Goal: Task Accomplishment & Management: Manage account settings

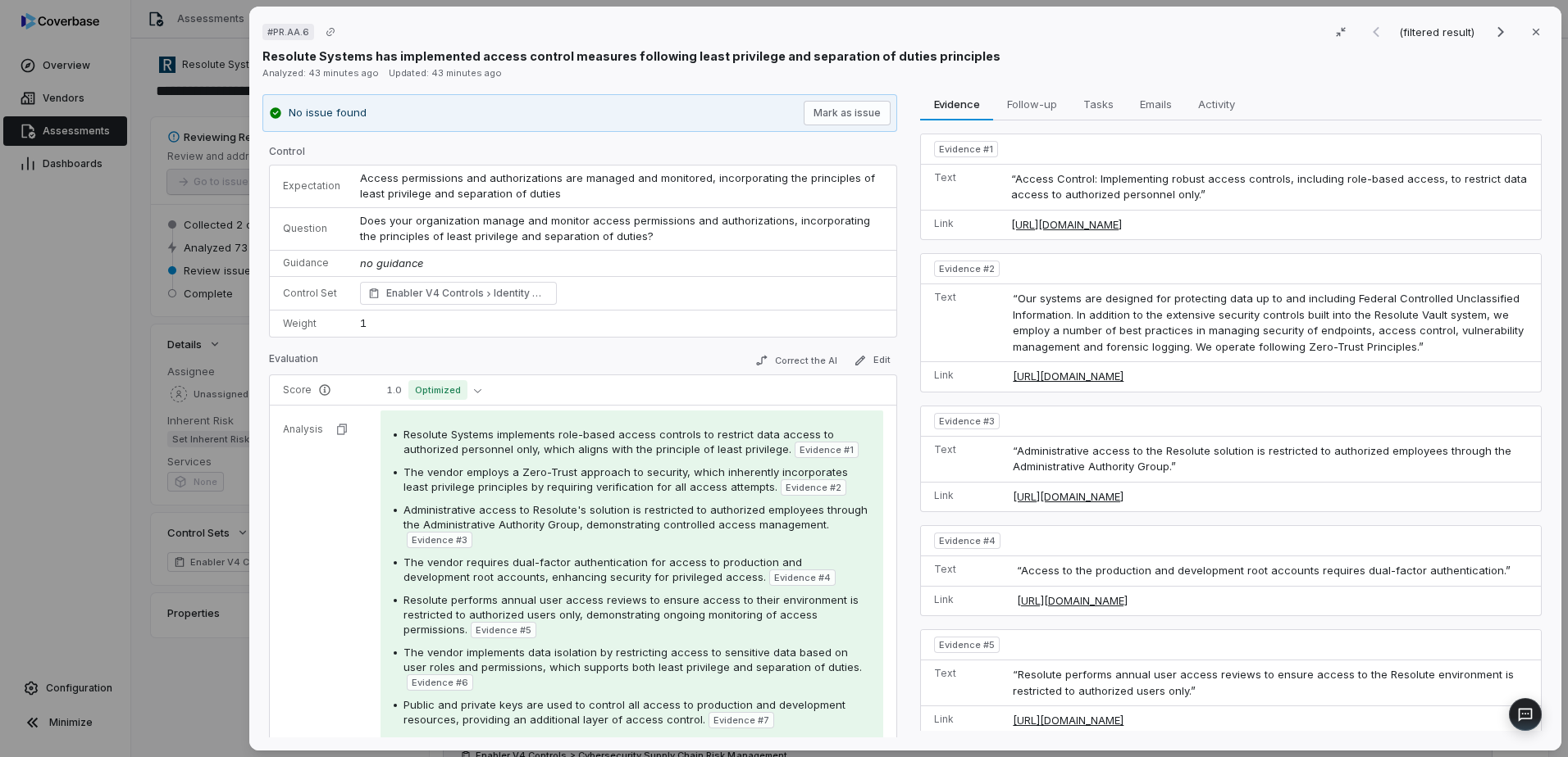
click at [55, 402] on div "# PR.AA.6 (filtered result) Close Resolute Systems has implemented access contr…" at bounding box center [784, 378] width 1568 height 757
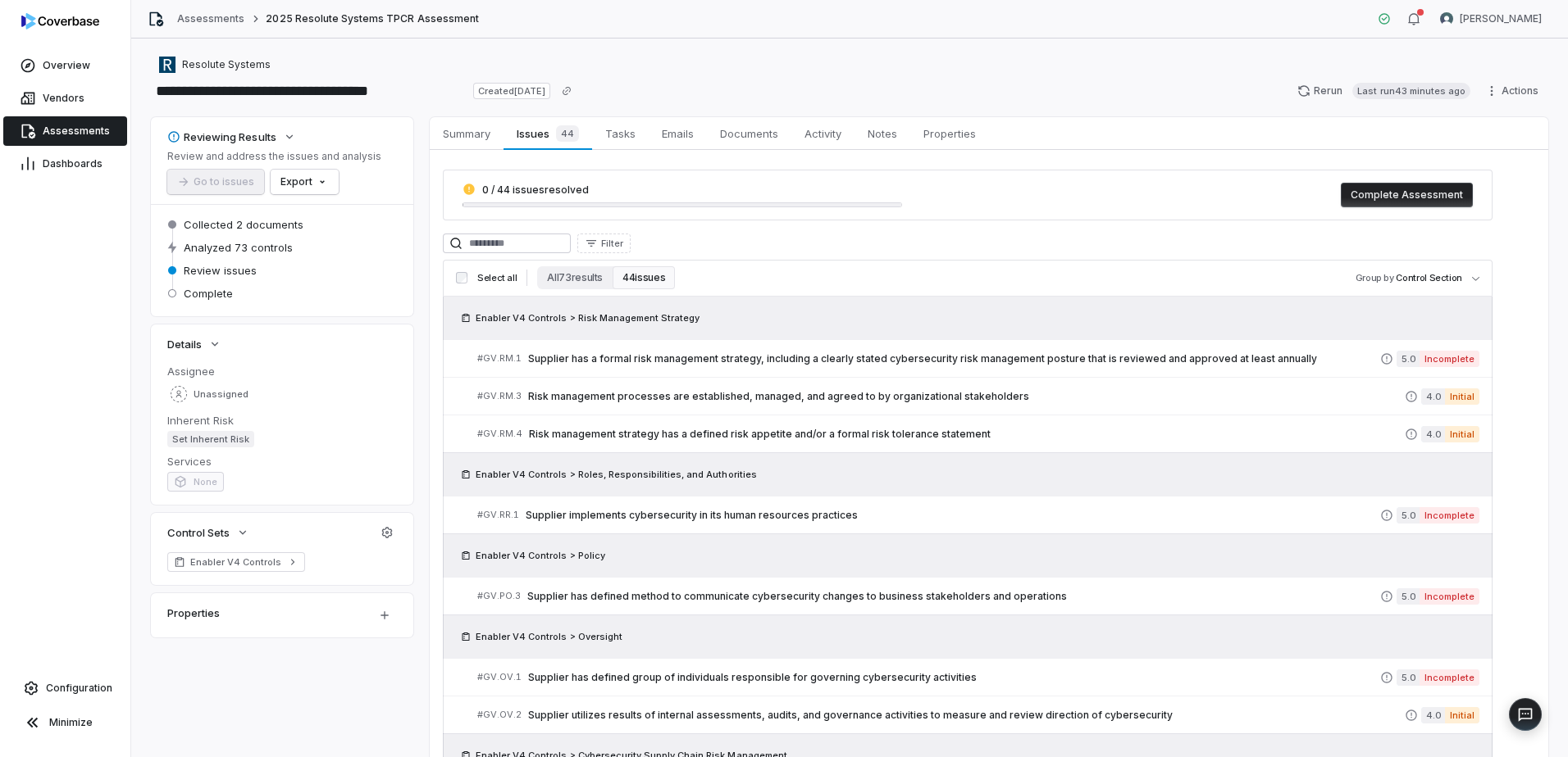
click at [237, 618] on div "Properties" at bounding box center [261, 613] width 188 height 19
click at [380, 618] on html "**********" at bounding box center [784, 378] width 1568 height 757
click at [385, 467] on html "**********" at bounding box center [784, 378] width 1568 height 757
click at [574, 265] on div "Select all All 73 results 44 issues Group by Control Section" at bounding box center [968, 278] width 1050 height 37
click at [560, 273] on button "All 73 results" at bounding box center [574, 277] width 75 height 23
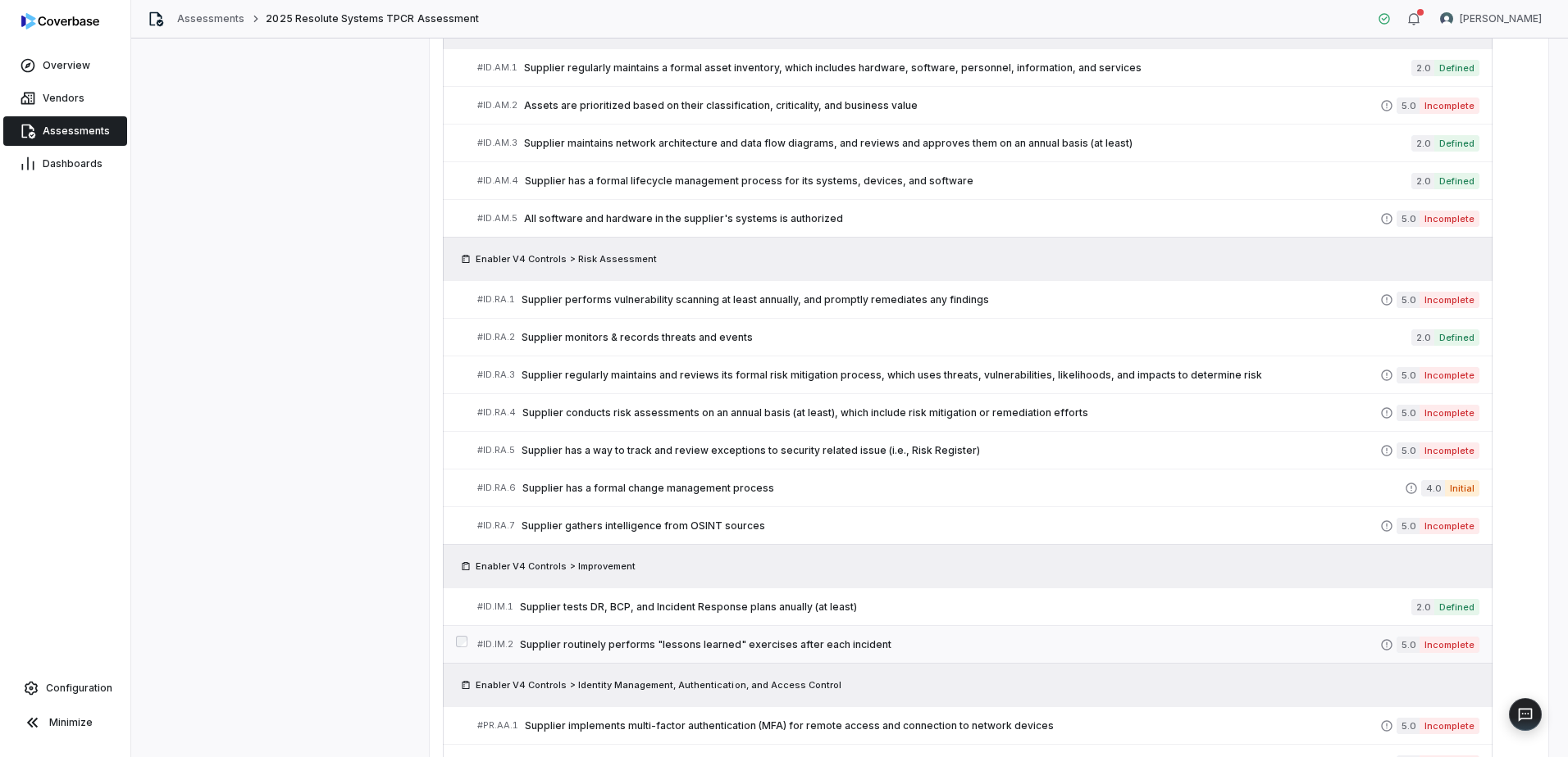
scroll to position [1356, 0]
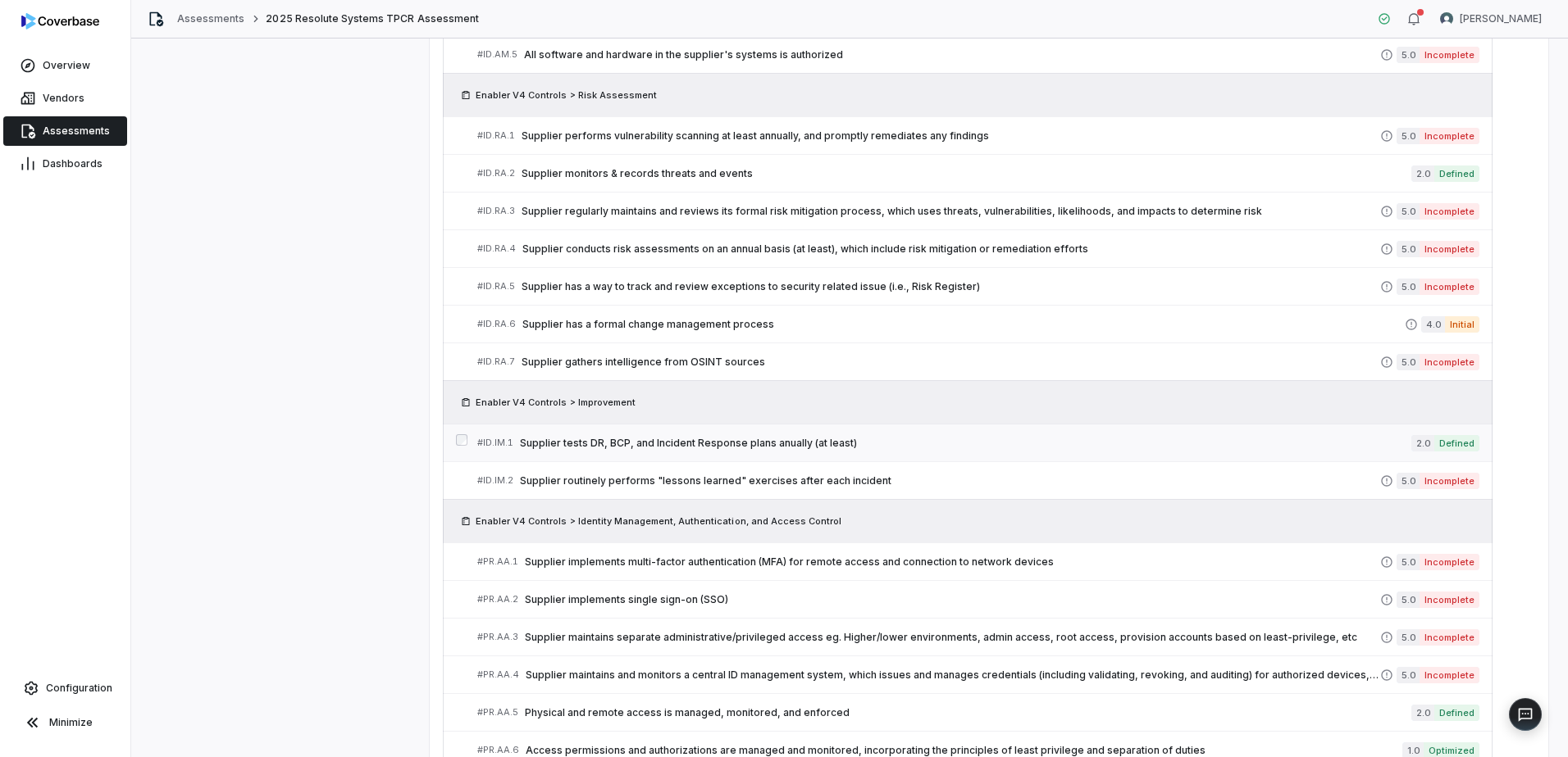
click at [656, 442] on span "Supplier tests DR, BCP, and Incident Response plans anually (at least)" at bounding box center [965, 444] width 891 height 14
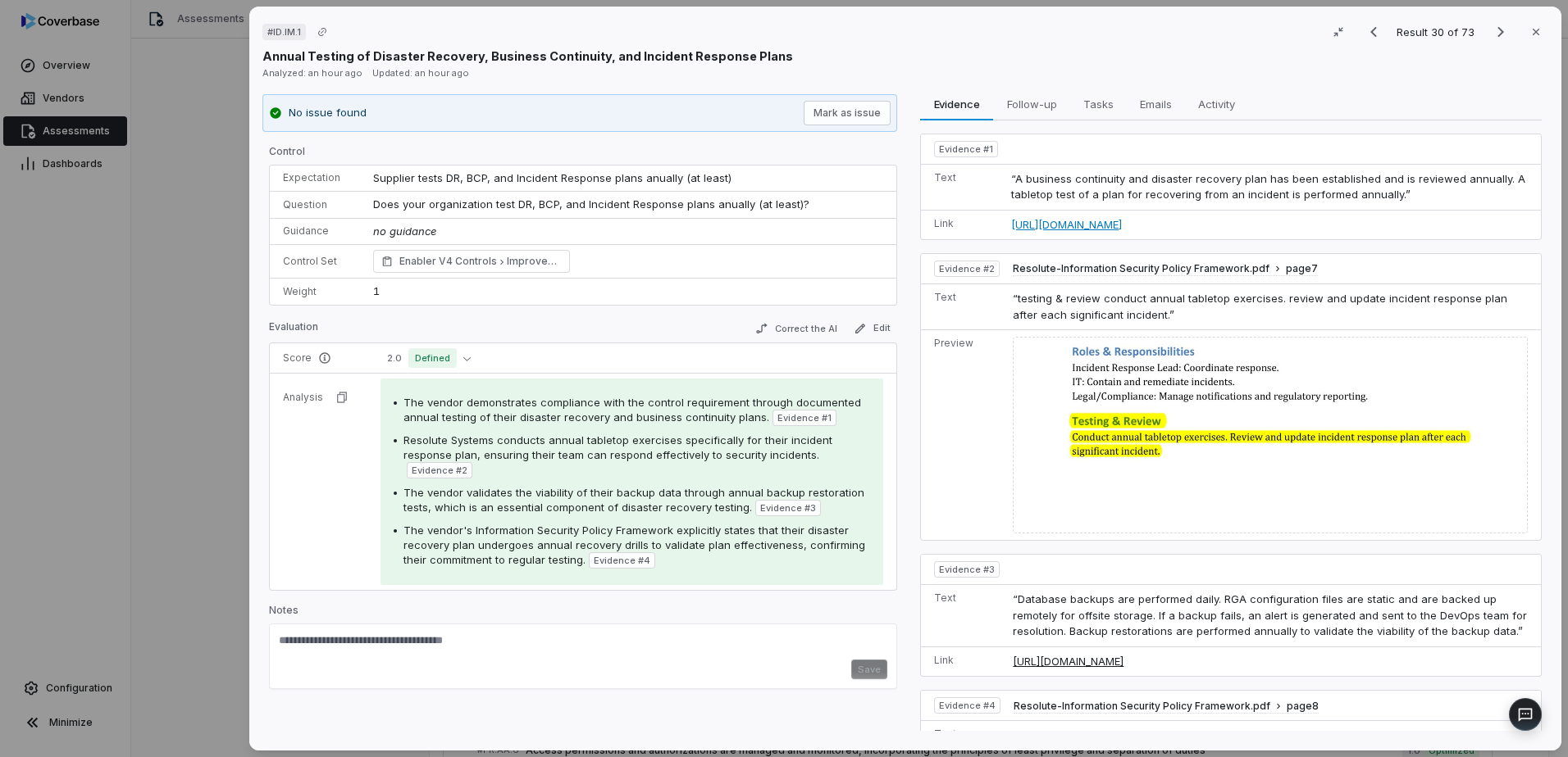
click at [1177, 229] on link "[URL][DOMAIN_NAME]" at bounding box center [1269, 225] width 516 height 16
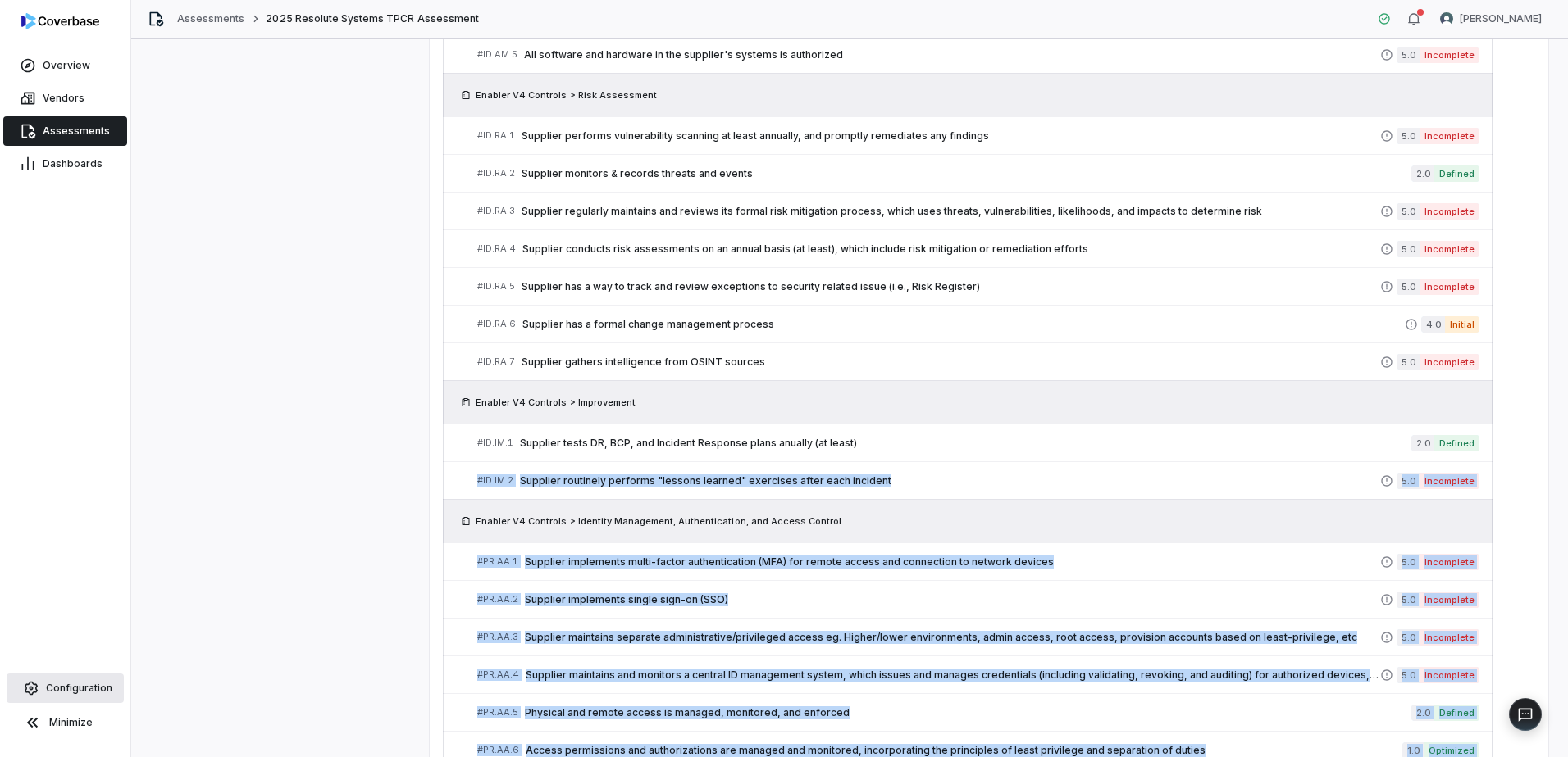
click at [79, 678] on link "Configuration" at bounding box center [65, 688] width 117 height 30
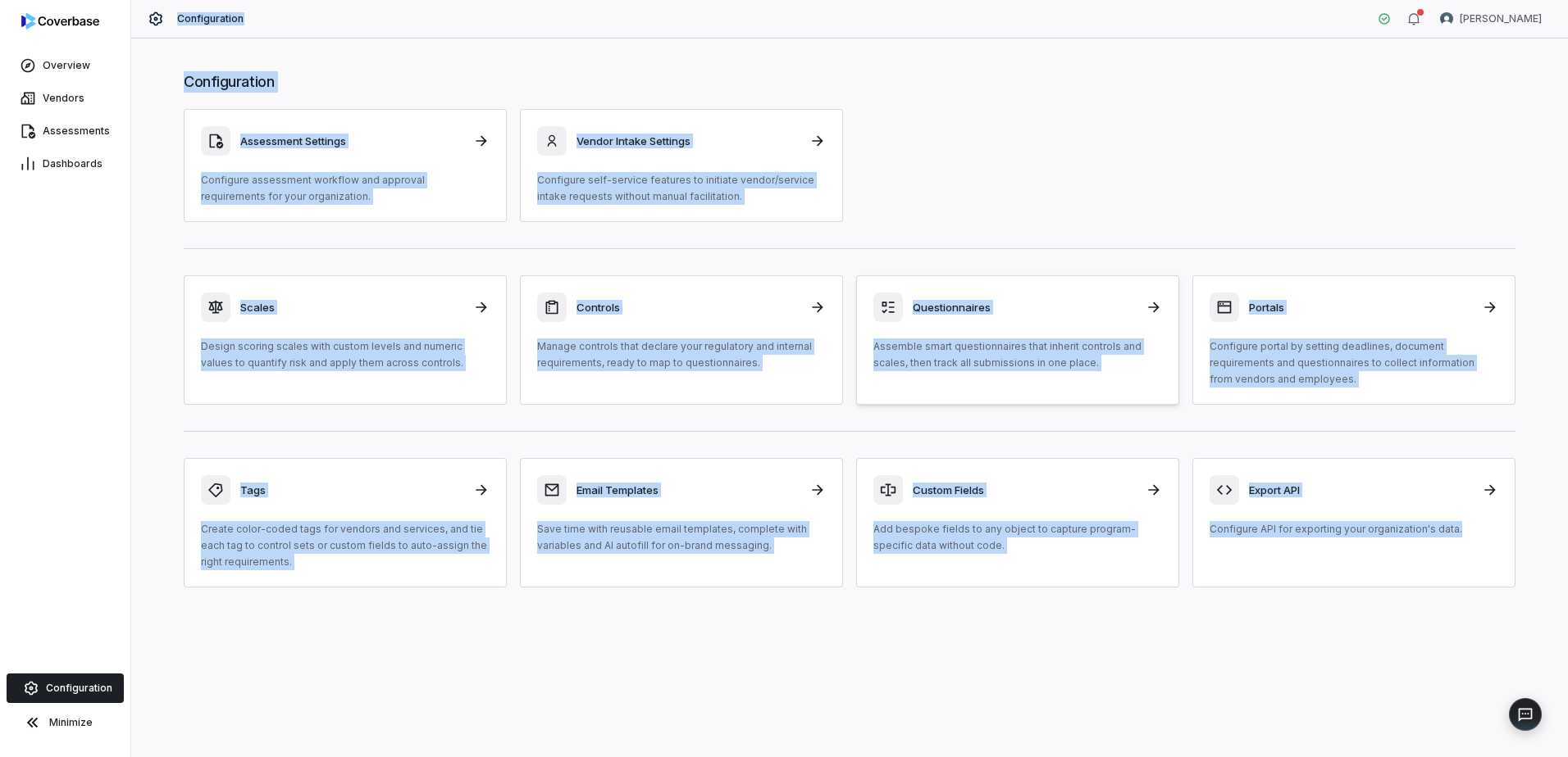
click at [959, 364] on p "Assemble smart questionnaires that inherit controls and scales, then track all …" at bounding box center [1017, 355] width 288 height 33
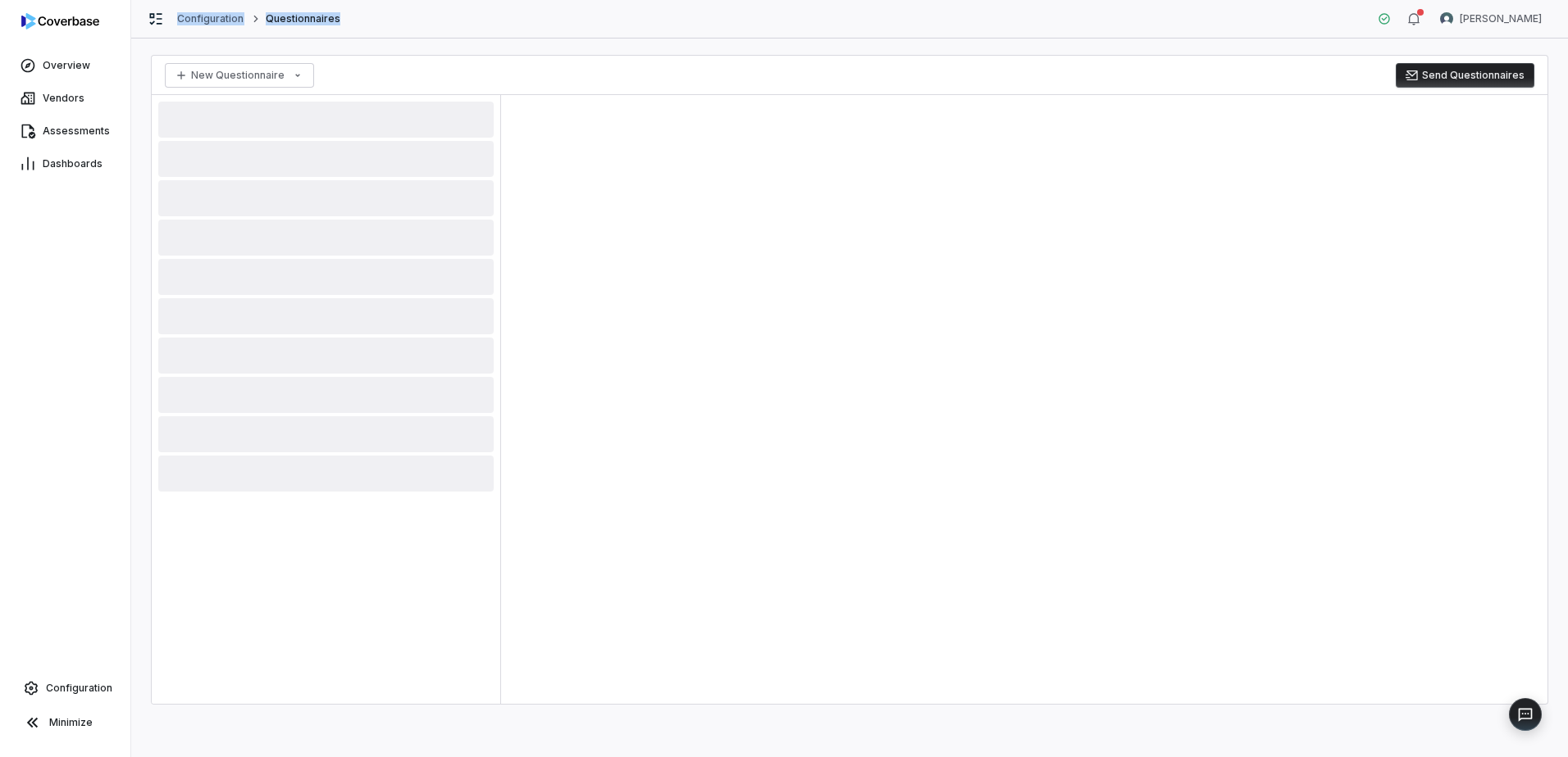
click at [848, 367] on div at bounding box center [1024, 400] width 1046 height 609
click at [82, 689] on span "Configuration" at bounding box center [79, 689] width 67 height 14
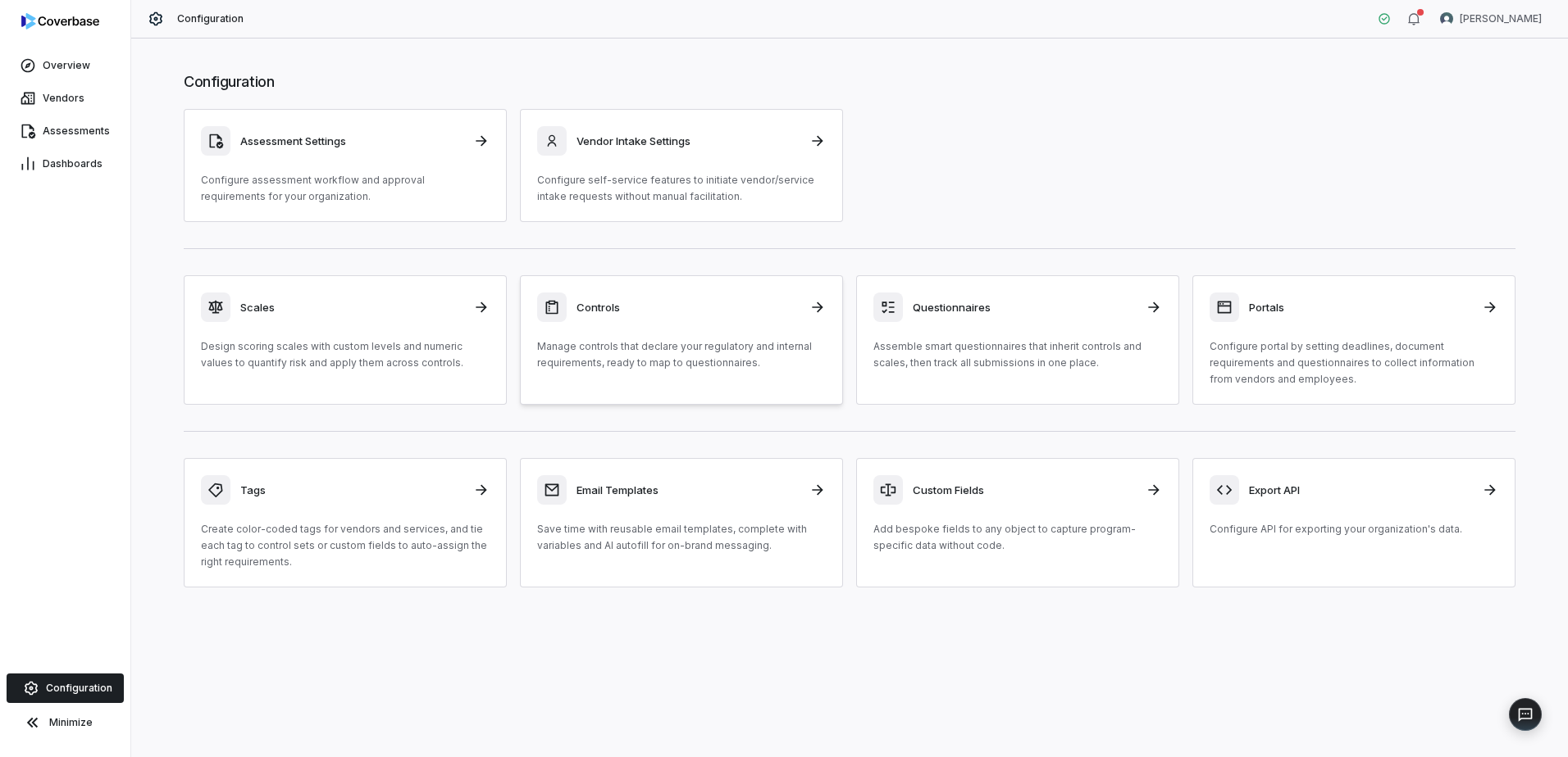
click at [734, 359] on p "Manage controls that declare your regulatory and internal requirements, ready t…" at bounding box center [680, 355] width 288 height 33
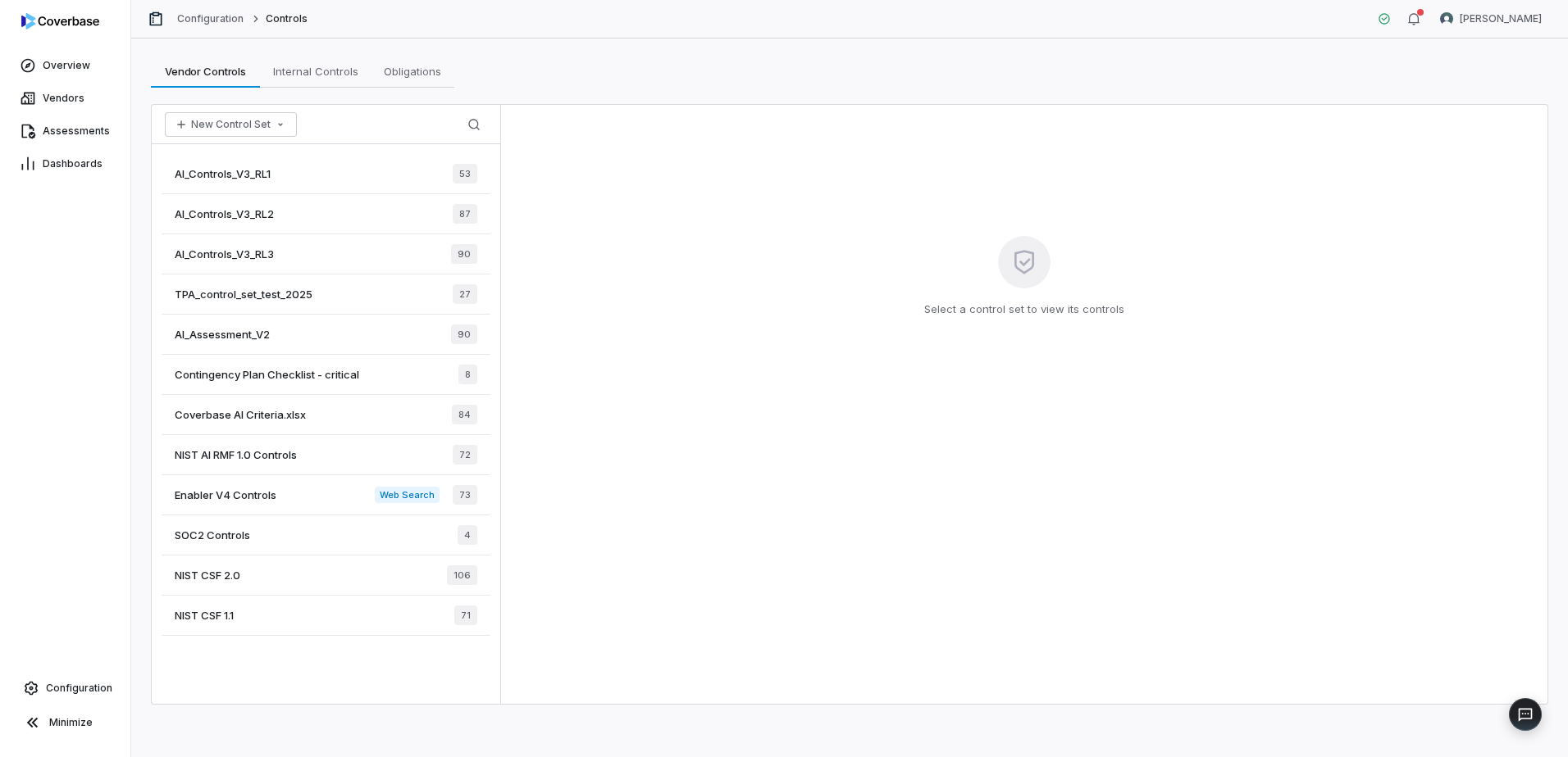
click at [385, 485] on div "Web Search 73" at bounding box center [425, 494] width 102 height 19
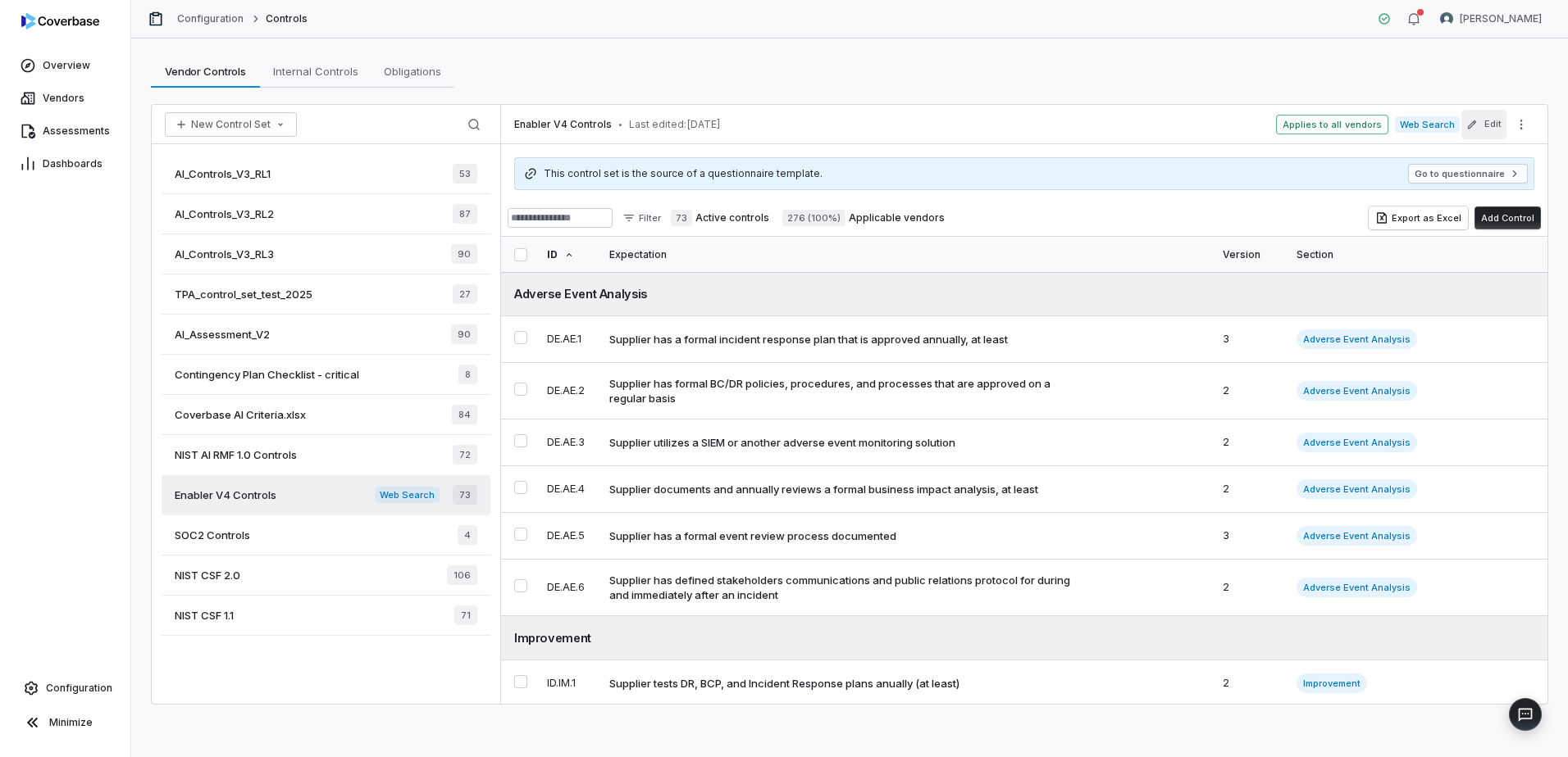
click at [1472, 122] on icon "button" at bounding box center [1472, 125] width 12 height 12
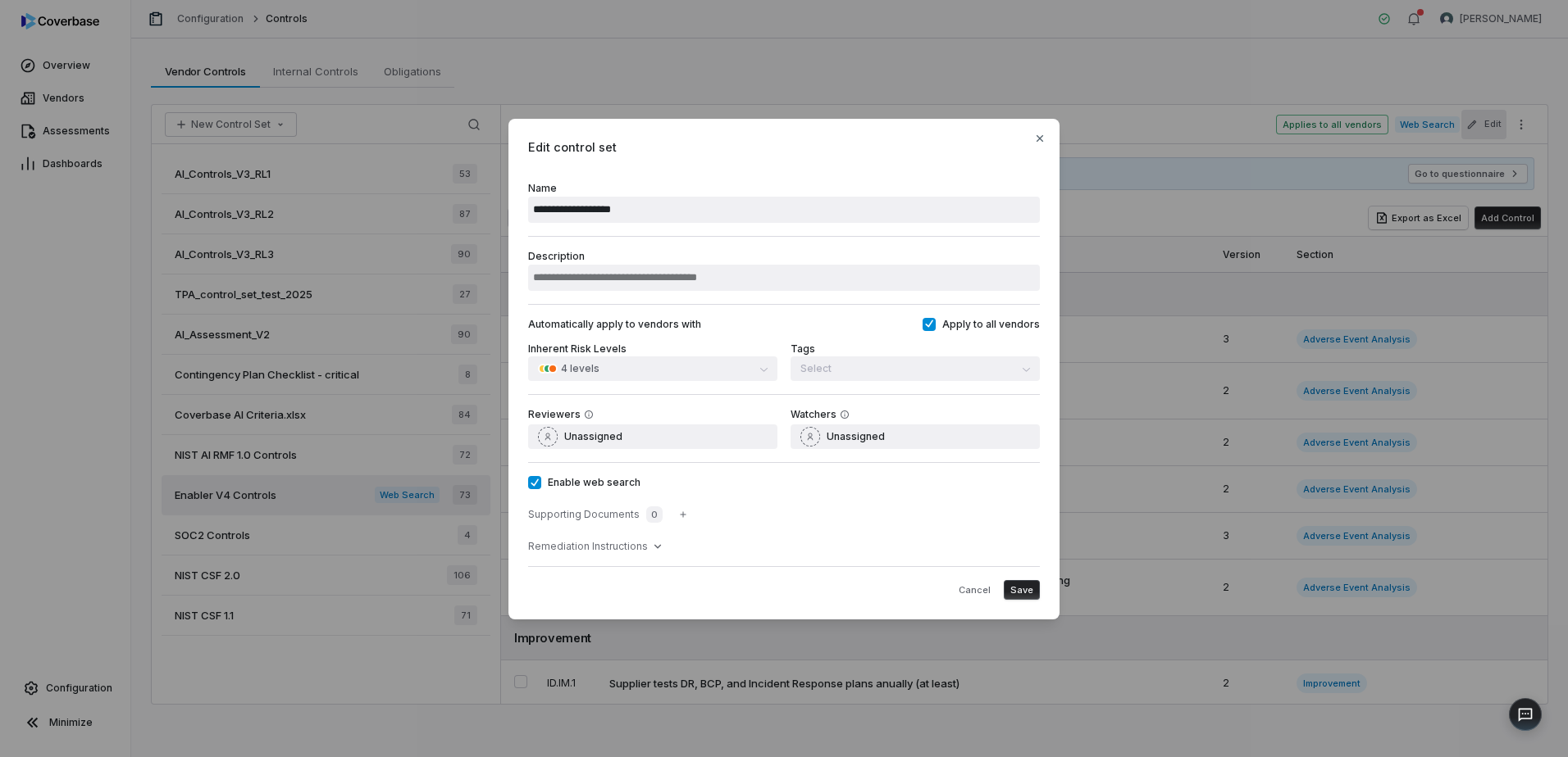
click at [614, 478] on label "Enable web search" at bounding box center [784, 483] width 511 height 14
click at [541, 478] on button "Enable web search" at bounding box center [535, 483] width 14 height 14
click at [1020, 585] on span "Save" at bounding box center [1021, 591] width 23 height 13
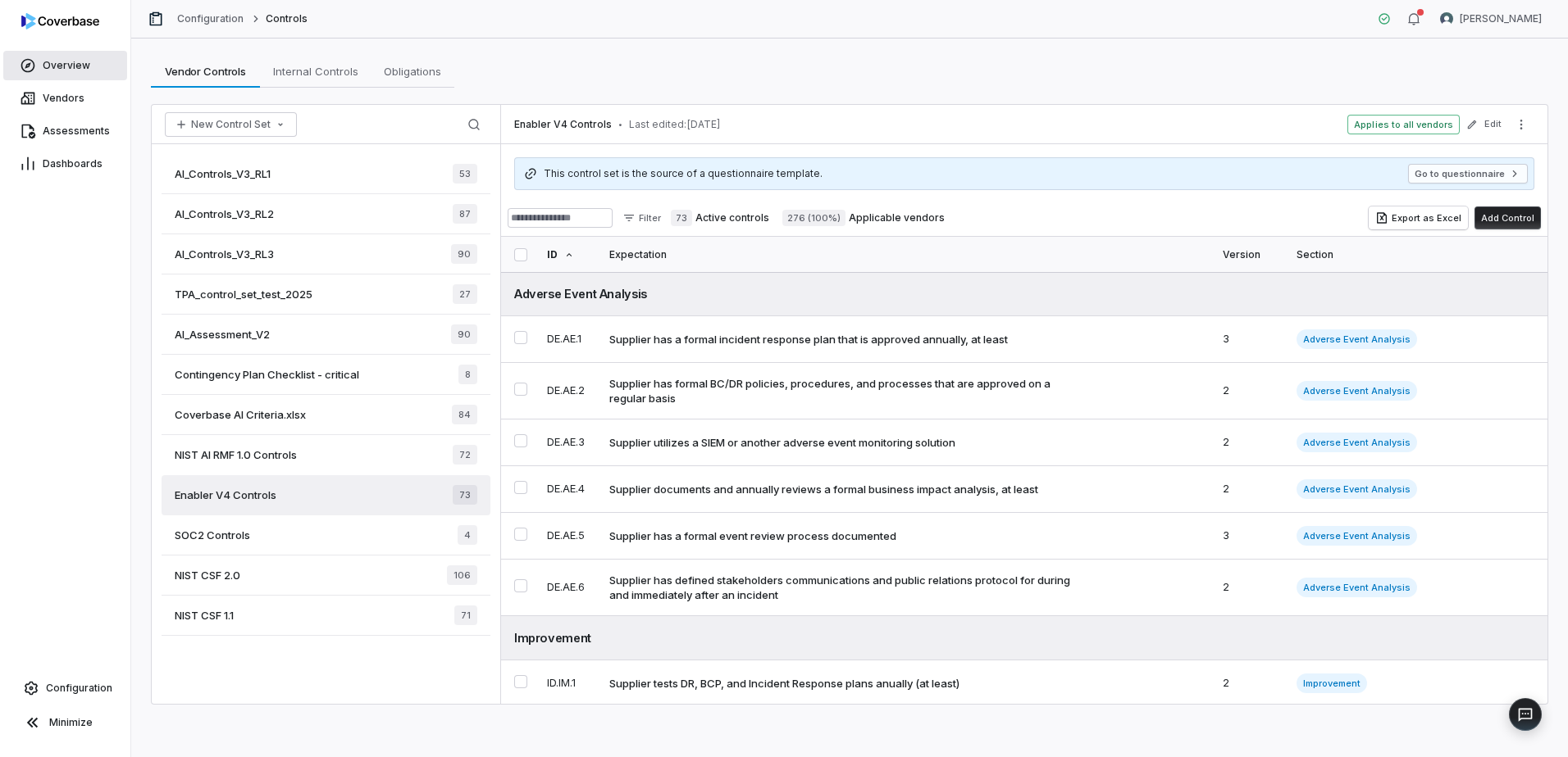
click at [64, 68] on span "Overview" at bounding box center [66, 66] width 47 height 14
